Goal: Information Seeking & Learning: Learn about a topic

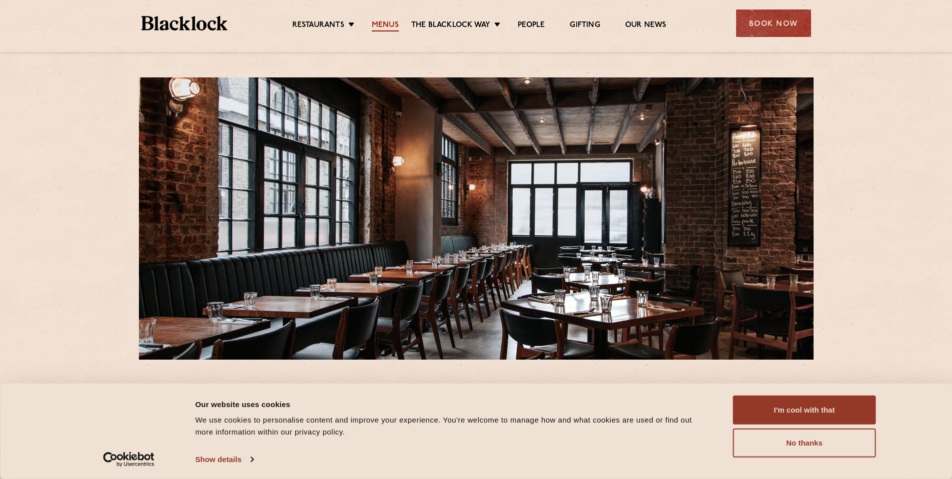
click at [390, 25] on link "Menus" at bounding box center [385, 25] width 27 height 11
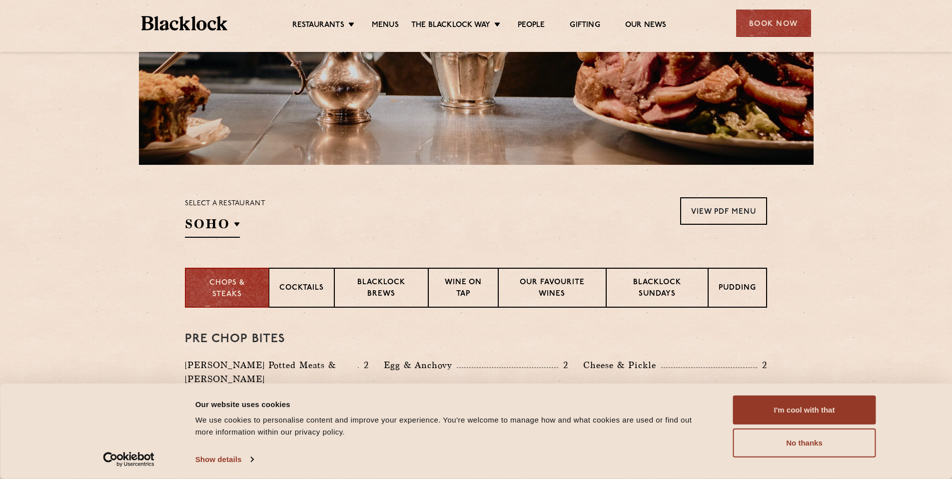
scroll to position [200, 0]
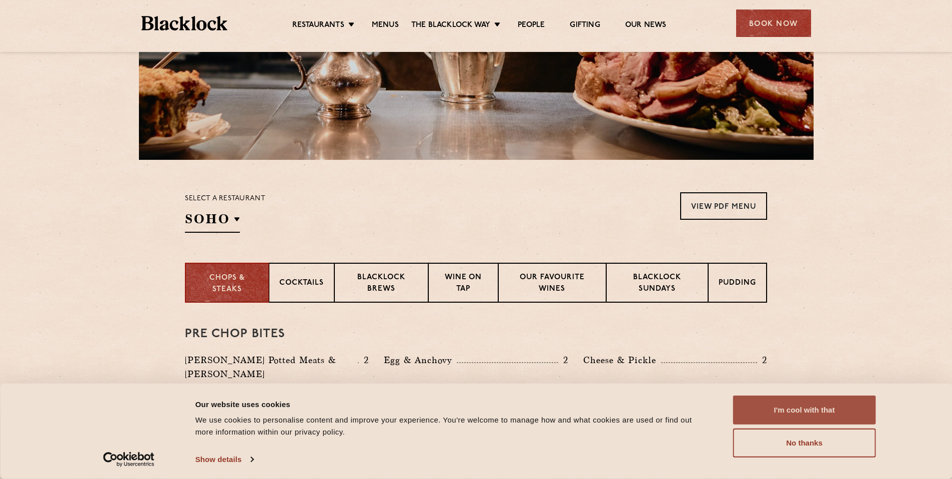
click at [804, 408] on button "I'm cool with that" at bounding box center [804, 410] width 143 height 29
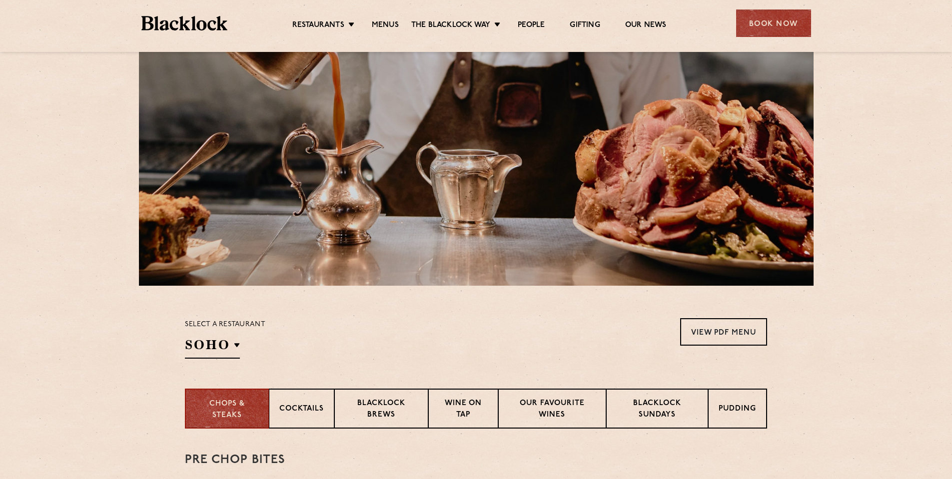
scroll to position [150, 0]
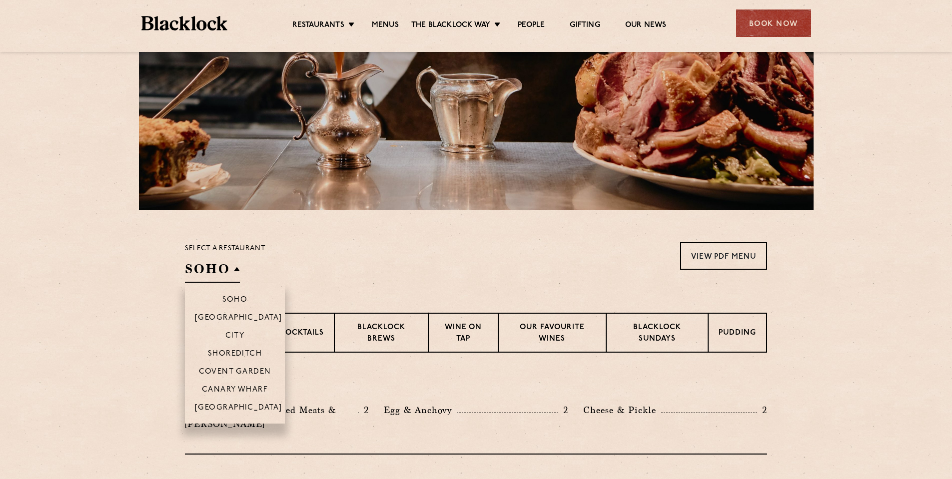
click at [230, 265] on h2 "SOHO" at bounding box center [212, 271] width 55 height 22
click at [258, 353] on p "Shoreditch" at bounding box center [235, 355] width 54 height 10
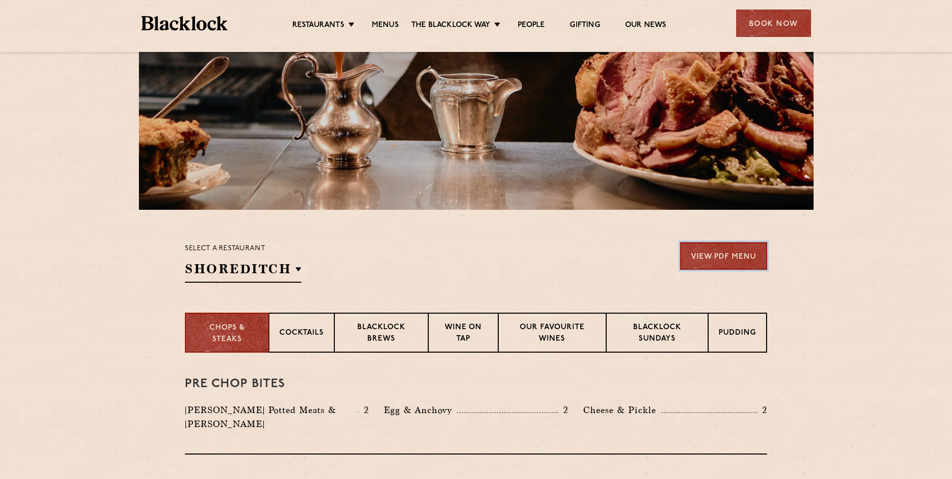
click at [747, 263] on link "View PDF Menu" at bounding box center [723, 255] width 87 height 27
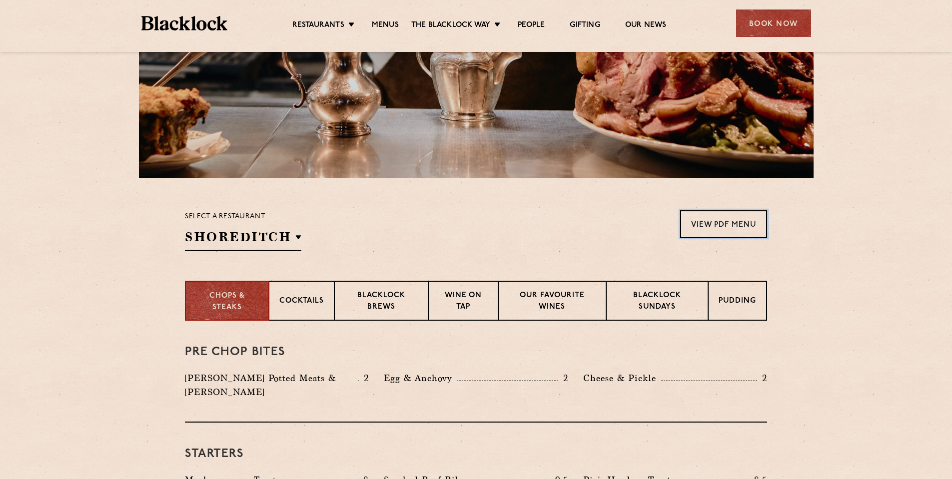
scroll to position [200, 0]
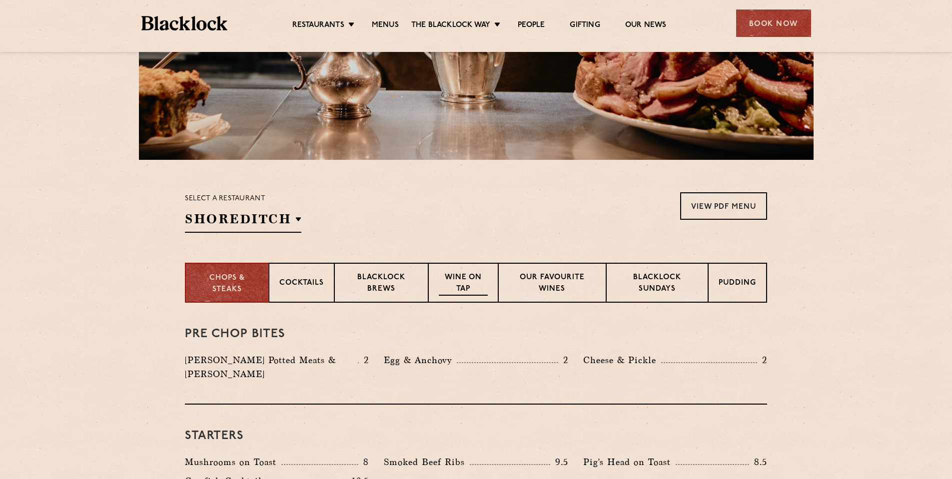
click at [456, 288] on p "Wine on Tap" at bounding box center [463, 283] width 49 height 23
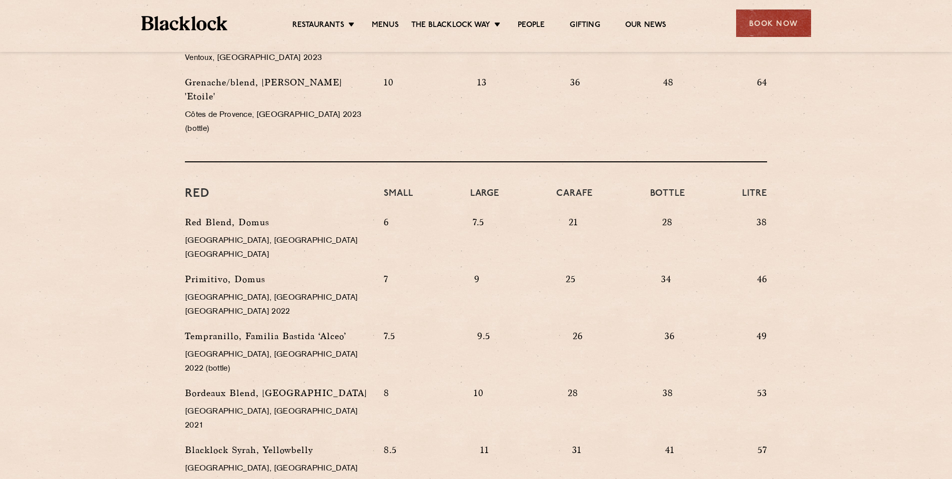
scroll to position [899, 0]
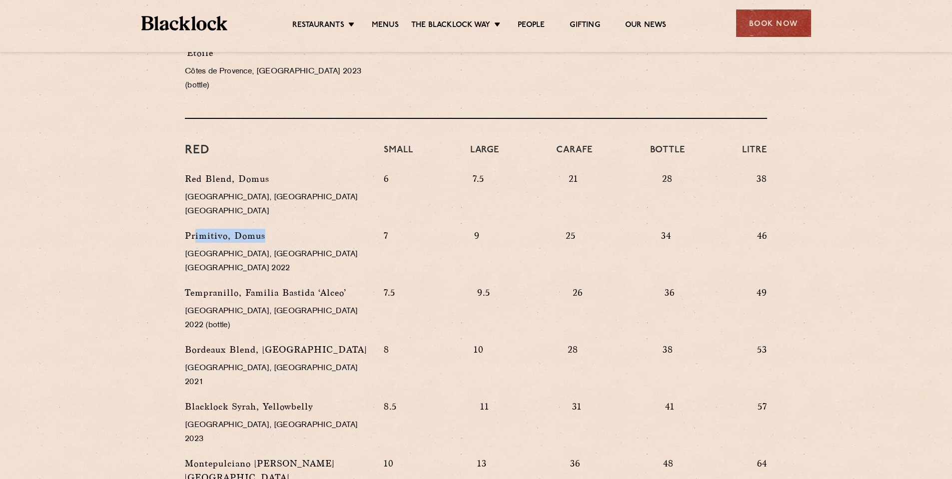
drag, startPoint x: 194, startPoint y: 178, endPoint x: 306, endPoint y: 185, distance: 112.2
click at [305, 229] on p "Primitivo, Domus" at bounding box center [277, 236] width 184 height 14
click at [306, 229] on p "Primitivo, Domus" at bounding box center [277, 236] width 184 height 14
drag, startPoint x: 220, startPoint y: 399, endPoint x: 317, endPoint y: 402, distance: 97.0
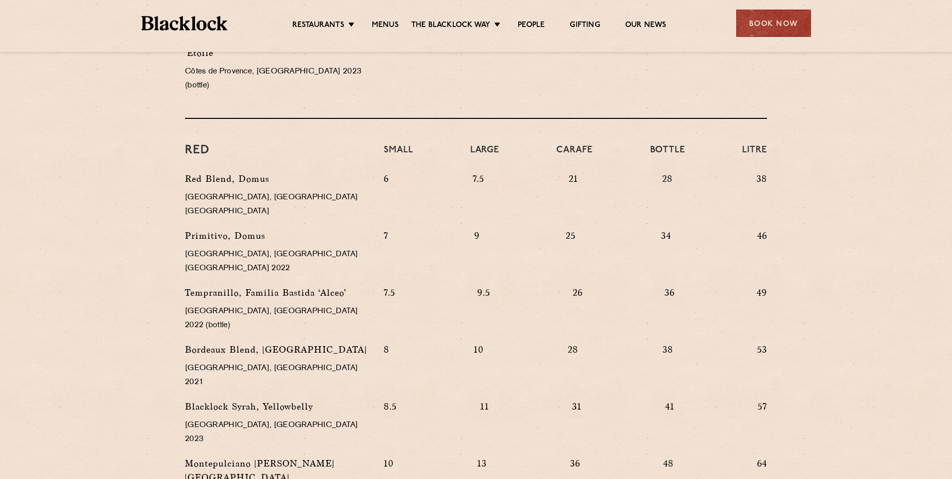
drag, startPoint x: 209, startPoint y: 345, endPoint x: 254, endPoint y: 348, distance: 44.5
click at [253, 457] on p "Montepulciano [PERSON_NAME][GEOGRAPHIC_DATA]" at bounding box center [277, 471] width 184 height 28
click at [254, 457] on p "Montepulciano [PERSON_NAME][GEOGRAPHIC_DATA]" at bounding box center [277, 471] width 184 height 28
drag, startPoint x: 210, startPoint y: 324, endPoint x: 267, endPoint y: 329, distance: 57.2
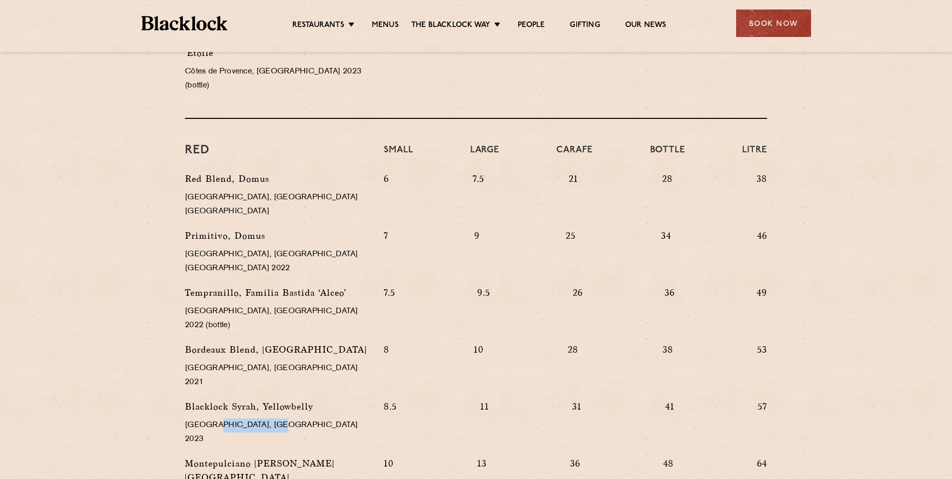
click at [267, 419] on p "[GEOGRAPHIC_DATA], [GEOGRAPHIC_DATA] 2023" at bounding box center [277, 433] width 184 height 28
click at [268, 419] on p "[GEOGRAPHIC_DATA], [GEOGRAPHIC_DATA] 2023" at bounding box center [277, 433] width 184 height 28
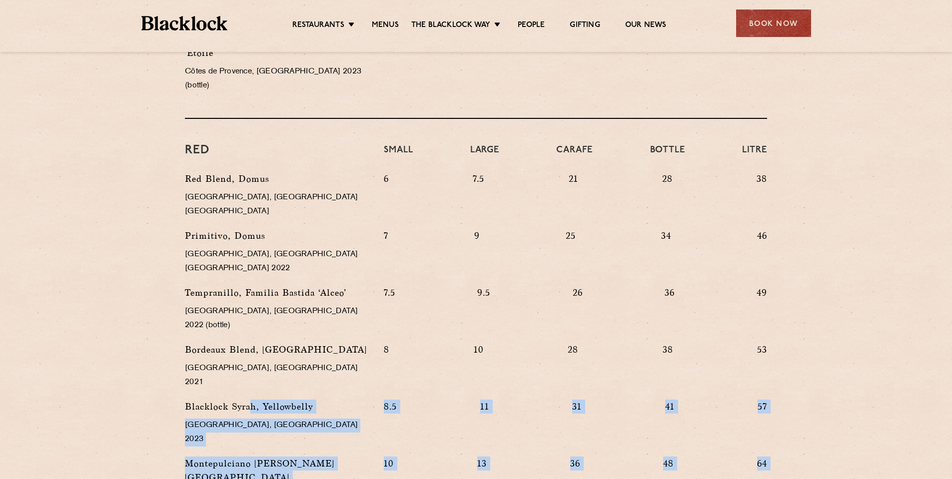
drag, startPoint x: 250, startPoint y: 309, endPoint x: 824, endPoint y: 391, distance: 579.9
click at [824, 391] on section "WINE on tap & by the glass No longer the realm of students drinking Blue Nun ou…" at bounding box center [476, 101] width 952 height 997
click at [824, 390] on section "WINE on tap & by the glass No longer the realm of students drinking Blue Nun ou…" at bounding box center [476, 101] width 952 height 997
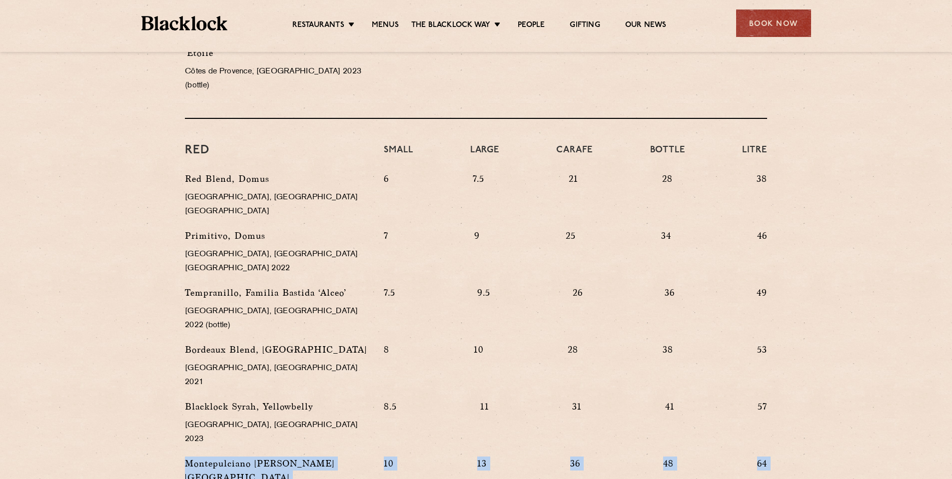
drag, startPoint x: 799, startPoint y: 393, endPoint x: 771, endPoint y: 291, distance: 105.6
click at [771, 298] on section "WINE on tap & by the glass No longer the realm of students drinking Blue Nun ou…" at bounding box center [476, 101] width 952 height 997
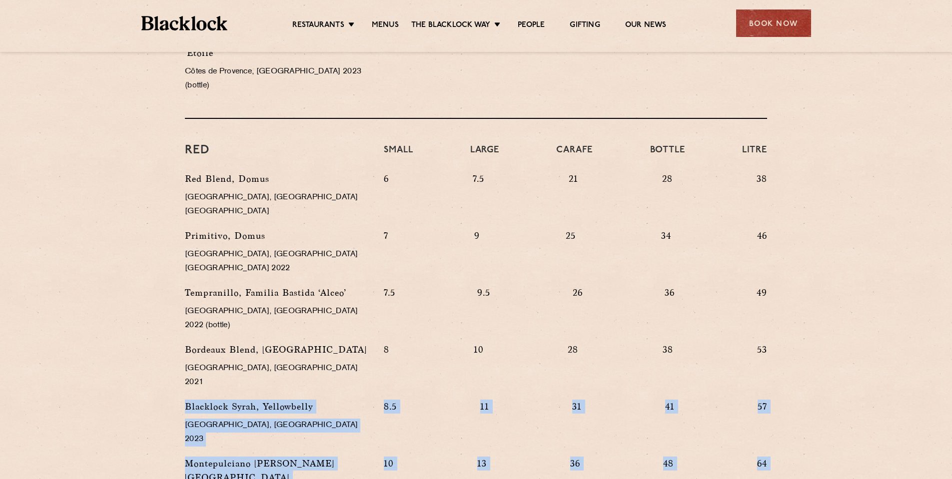
click at [771, 343] on div "8 10 28 38 53" at bounding box center [575, 371] width 398 height 57
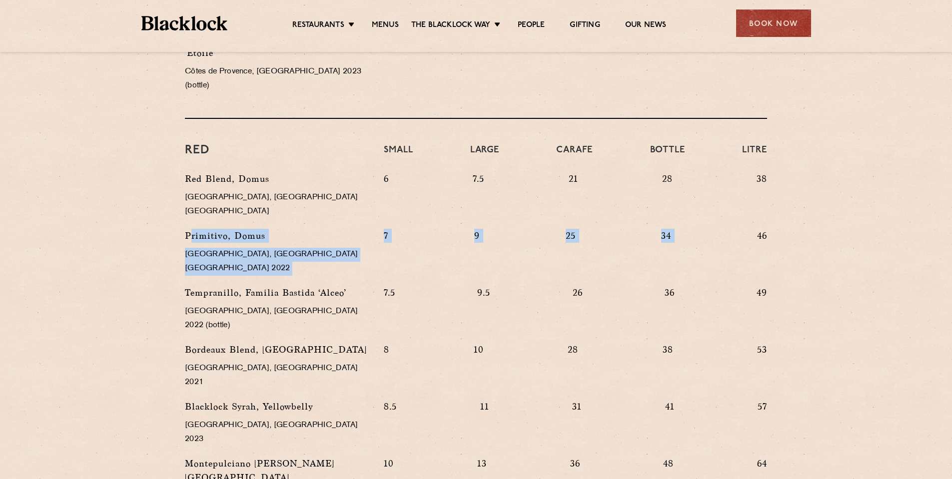
drag, startPoint x: 193, startPoint y: 174, endPoint x: 763, endPoint y: 184, distance: 569.6
click at [757, 184] on div "Red Blend, [GEOGRAPHIC_DATA], [GEOGRAPHIC_DATA] [GEOGRAPHIC_DATA] 6 7.5 21 28 3…" at bounding box center [475, 378] width 597 height 413
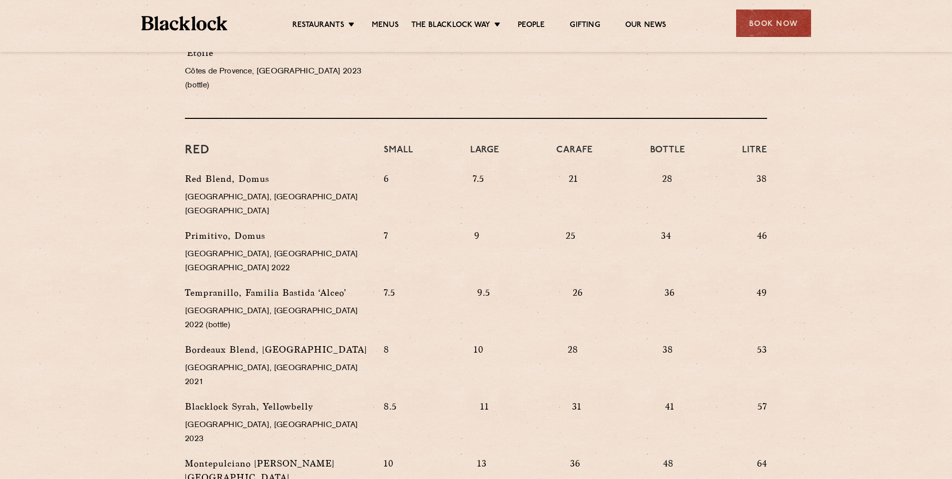
click at [763, 229] on p "46" at bounding box center [762, 255] width 10 height 52
drag, startPoint x: 771, startPoint y: 184, endPoint x: 757, endPoint y: 184, distance: 14.0
click at [757, 229] on div "7 9 25 34 46" at bounding box center [575, 257] width 398 height 57
